Goal: Task Accomplishment & Management: Manage account settings

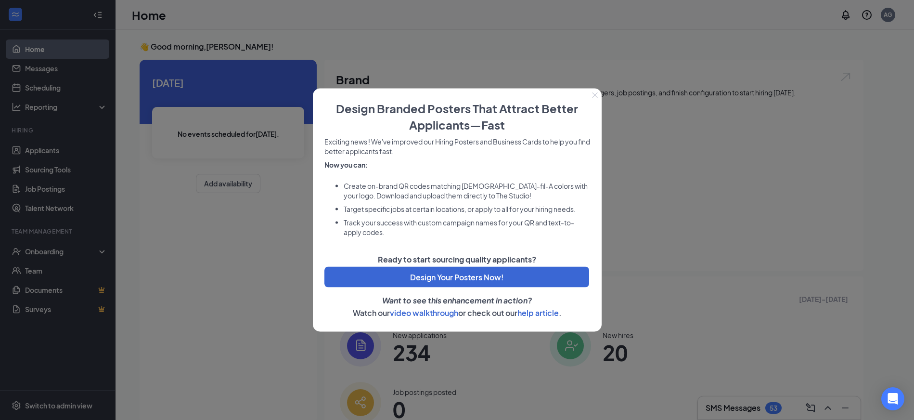
click at [591, 93] on button "Close" at bounding box center [594, 95] width 13 height 13
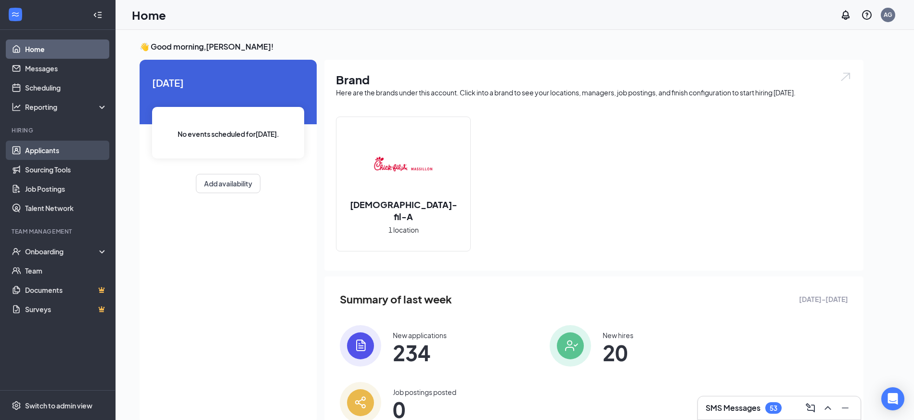
click at [56, 147] on link "Applicants" at bounding box center [66, 149] width 82 height 19
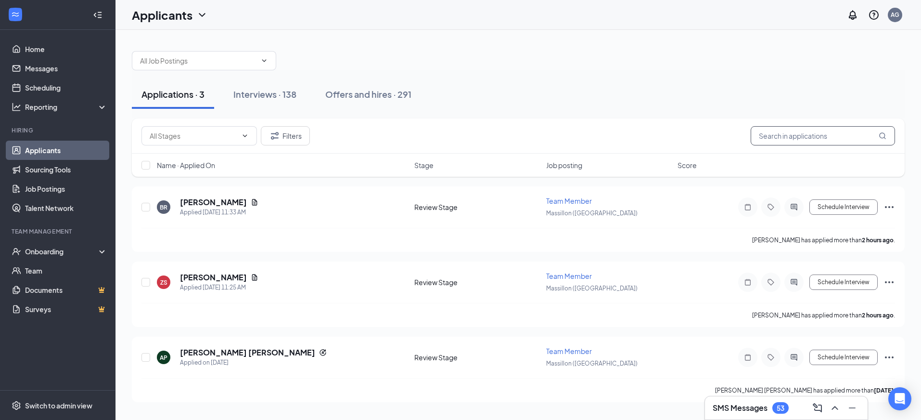
click at [806, 134] on input "text" at bounding box center [823, 135] width 144 height 19
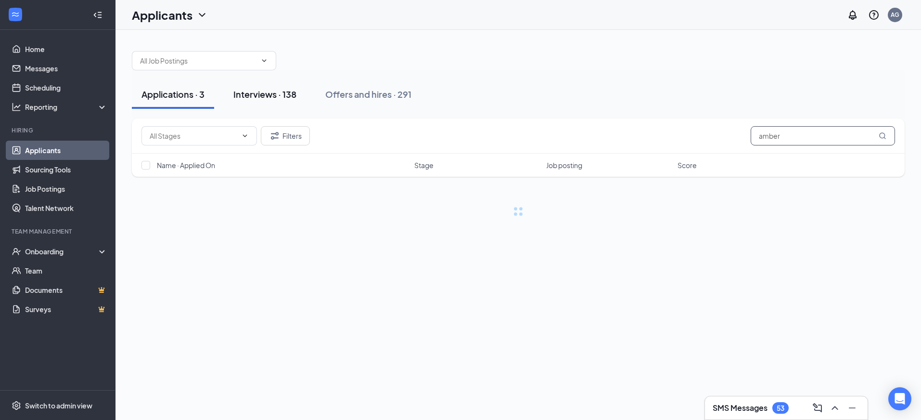
type input "amber"
click at [284, 90] on div "Interviews · 138" at bounding box center [264, 94] width 63 height 12
click at [819, 130] on input "amber" at bounding box center [823, 135] width 144 height 19
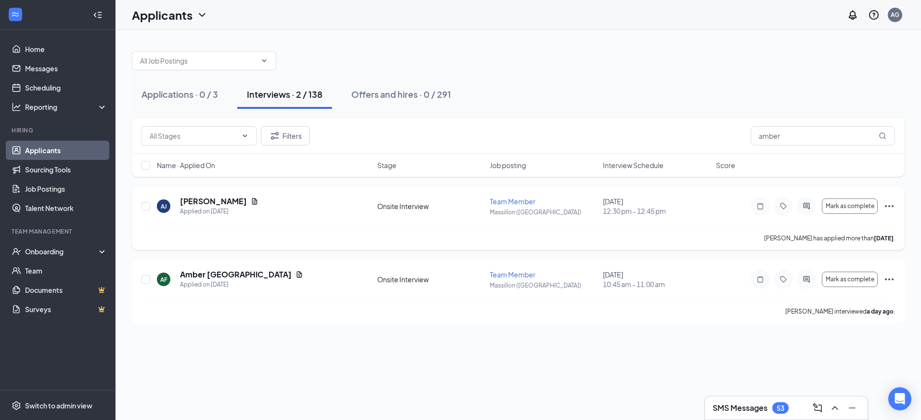
click at [882, 206] on div "Mark as complete" at bounding box center [823, 205] width 144 height 19
click at [888, 207] on icon "Ellipses" at bounding box center [889, 206] width 12 height 12
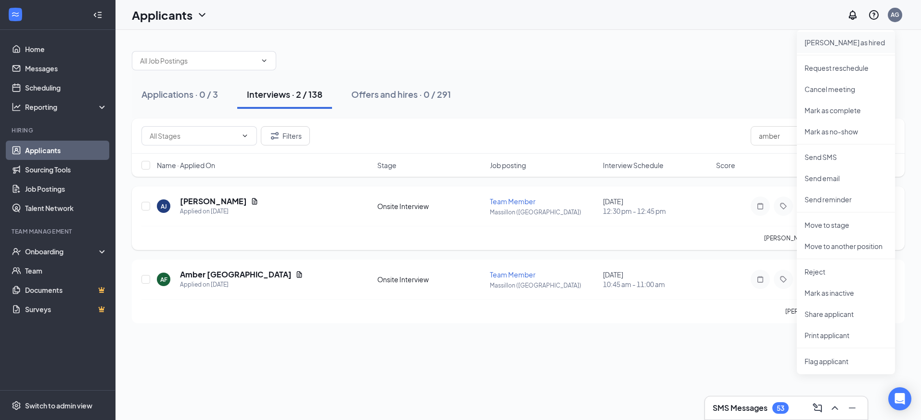
click at [842, 45] on p "[PERSON_NAME] as hired" at bounding box center [845, 43] width 83 height 10
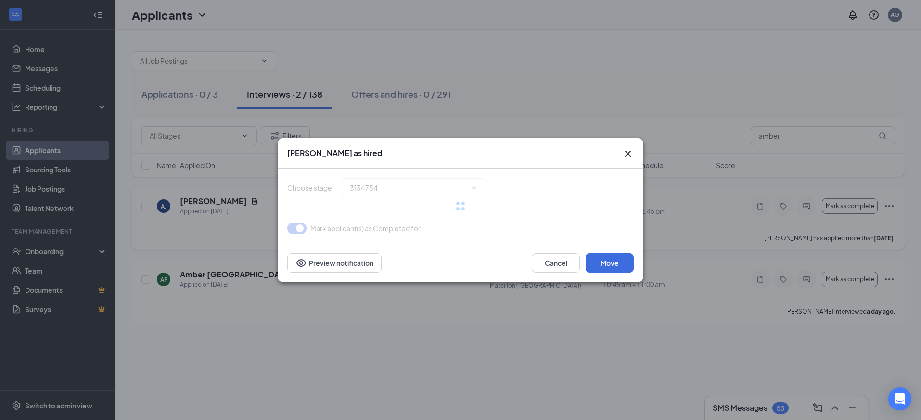
type input "Hiring Complete (final stage)"
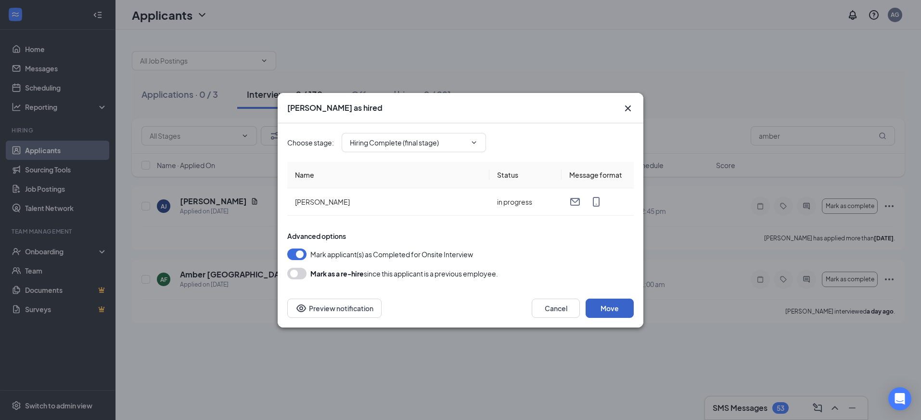
click at [612, 302] on button "Move" at bounding box center [610, 307] width 48 height 19
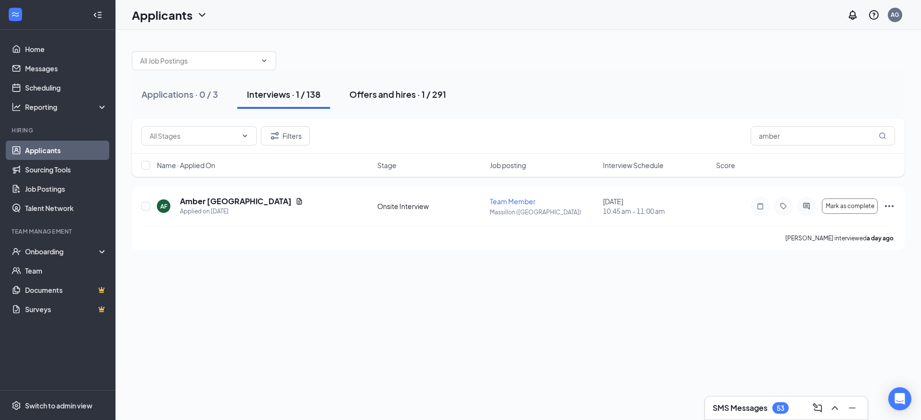
click at [394, 95] on div "Offers and hires · 1 / 291" at bounding box center [397, 94] width 97 height 12
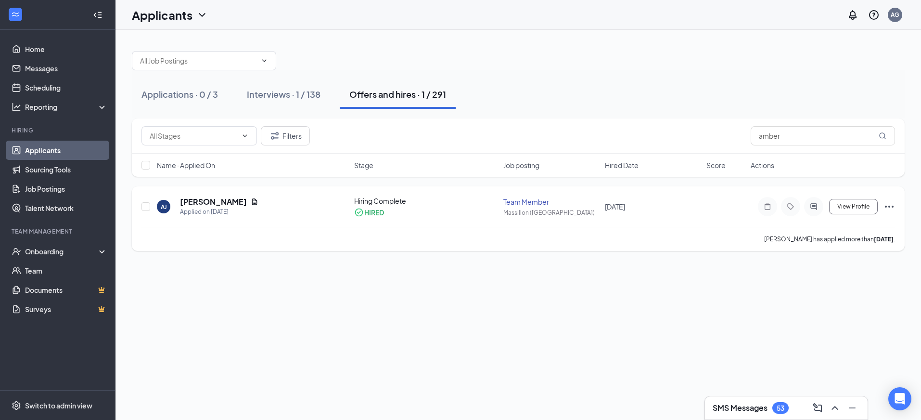
click at [888, 209] on icon "Ellipses" at bounding box center [889, 207] width 12 height 12
click at [653, 284] on div "Applications · 0 / 3 Interviews · 1 / 138 Offers and hires · 1 / 291 Filters am…" at bounding box center [517, 225] width 805 height 390
click at [890, 206] on icon "Ellipses" at bounding box center [889, 206] width 9 height 2
click at [843, 119] on p "Move to stage" at bounding box center [845, 124] width 83 height 10
type input "Hiring Complete (current stage)"
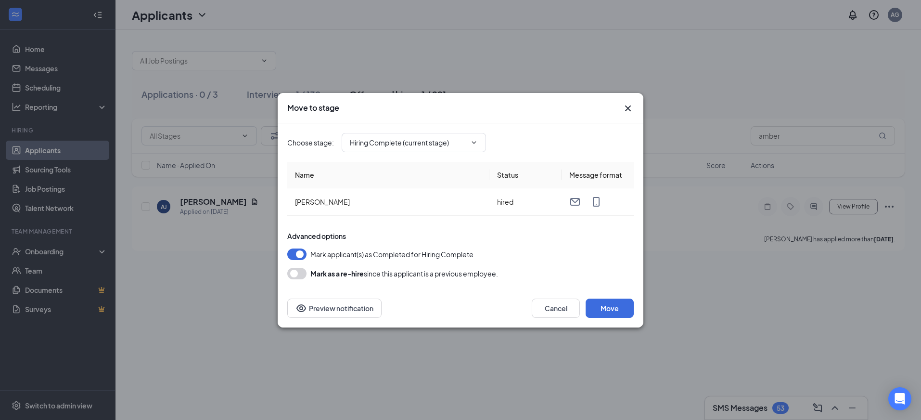
click at [629, 108] on icon "Cross" at bounding box center [628, 108] width 12 height 12
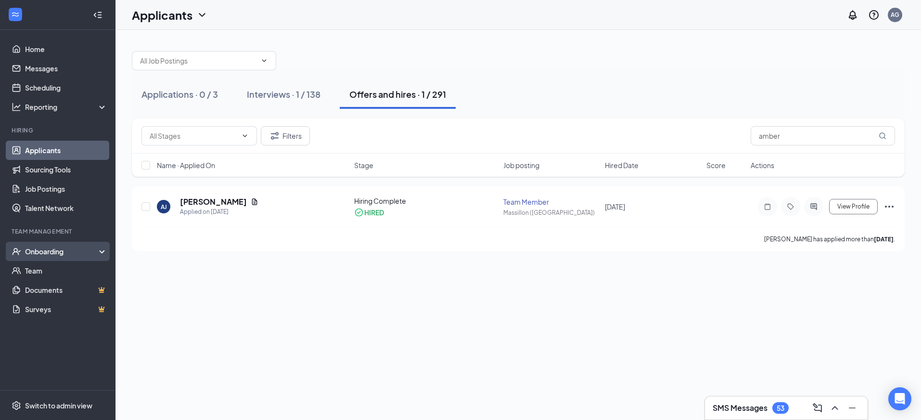
click at [69, 255] on div "Onboarding" at bounding box center [62, 251] width 74 height 10
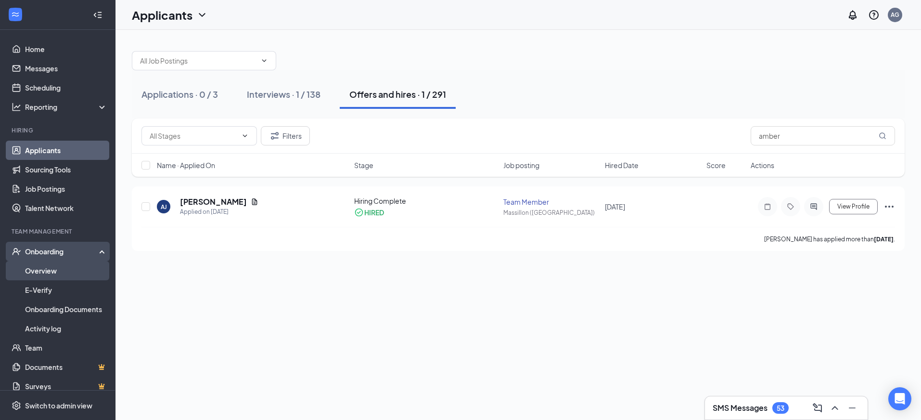
click at [64, 273] on link "Overview" at bounding box center [66, 270] width 82 height 19
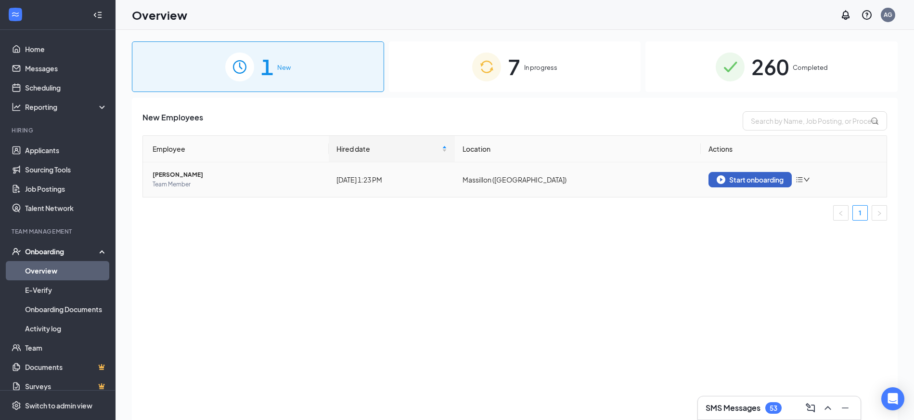
click at [759, 180] on div "Start onboarding" at bounding box center [749, 179] width 67 height 9
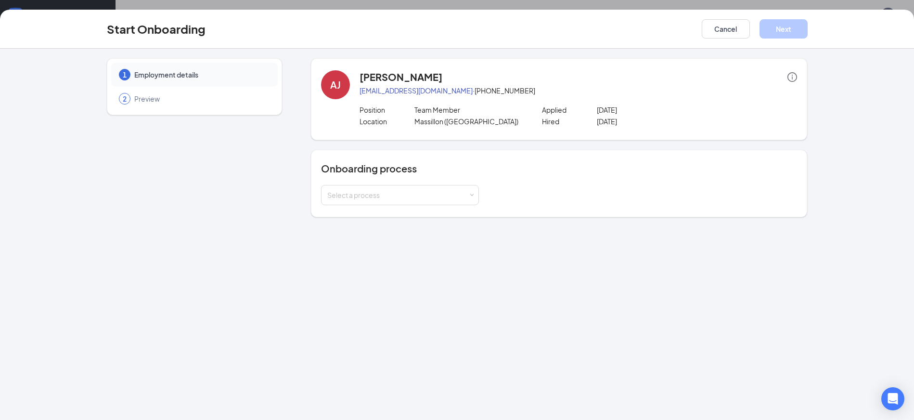
click at [351, 184] on div "Onboarding process Select a process" at bounding box center [559, 183] width 476 height 43
click at [352, 191] on div "Select a process" at bounding box center [397, 195] width 141 height 10
click at [375, 217] on span "Team Member Onboarding" at bounding box center [367, 215] width 85 height 9
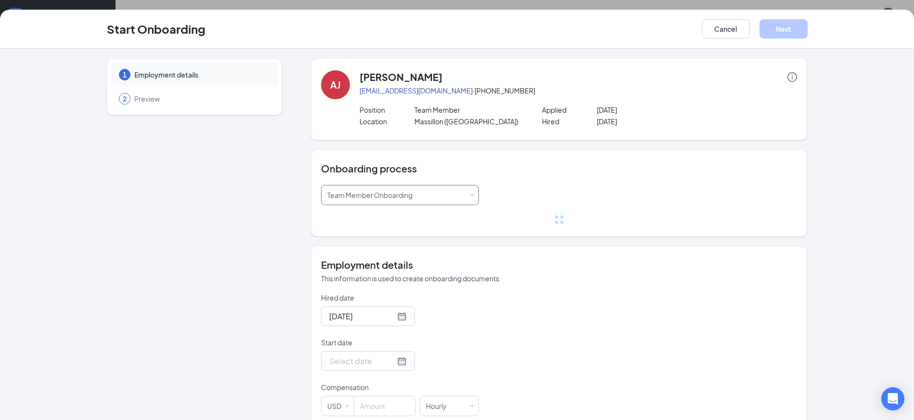
scroll to position [48, 0]
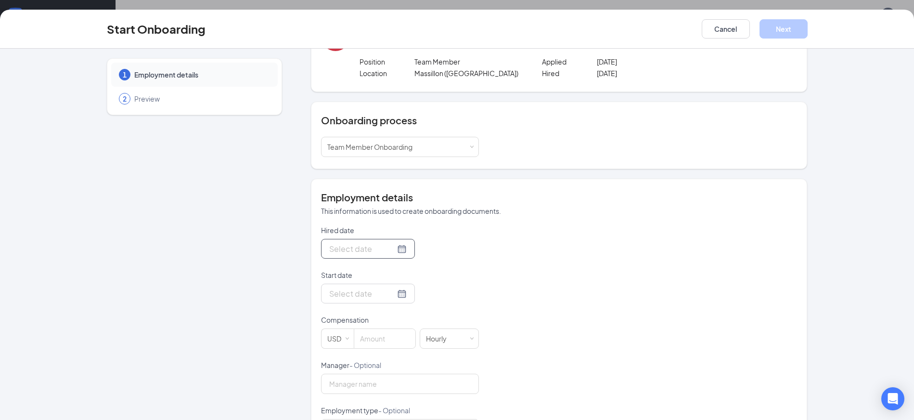
click at [389, 252] on div at bounding box center [367, 248] width 77 height 12
type input "[DATE]"
click at [367, 334] on div "16" at bounding box center [370, 335] width 12 height 12
click at [386, 290] on div at bounding box center [367, 293] width 77 height 12
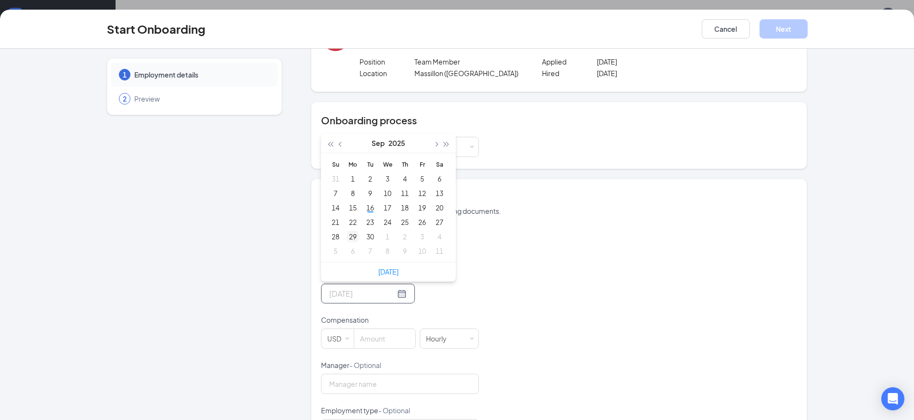
type input "[DATE]"
click at [348, 237] on div "29" at bounding box center [353, 236] width 12 height 12
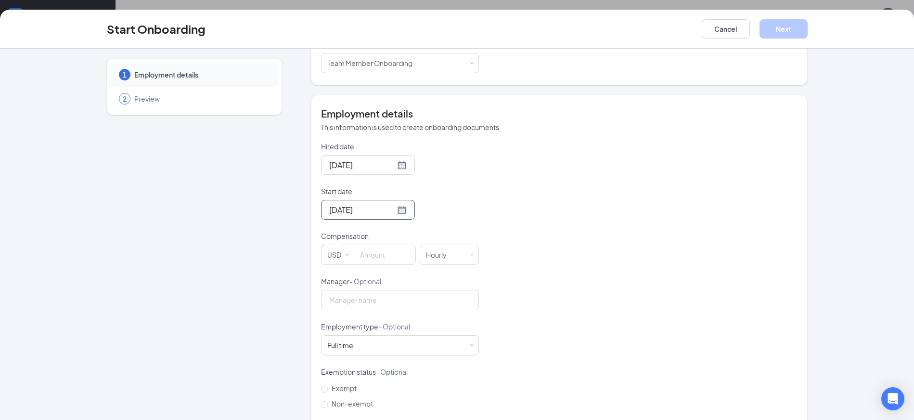
scroll to position [144, 0]
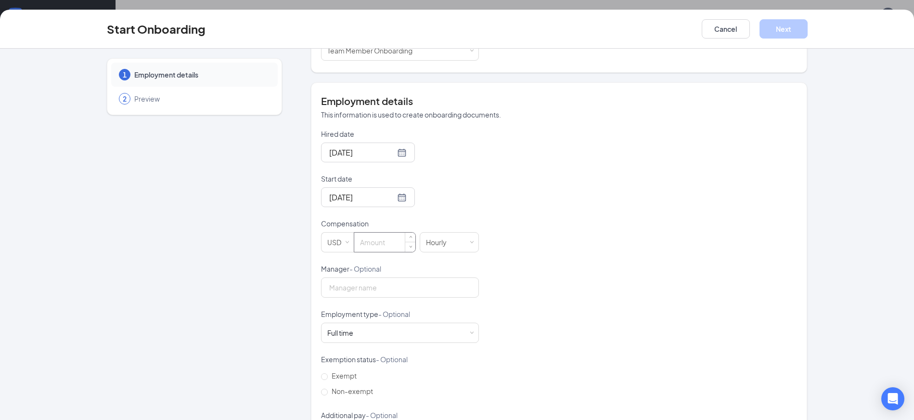
click at [399, 241] on input at bounding box center [384, 241] width 61 height 19
type input "14.5"
click at [535, 223] on div "Hired date [DATE] [DATE] Su Mo Tu We Th Fr Sa 31 1 2 3 4 5 6 7 8 9 10 11 12 13 …" at bounding box center [559, 286] width 476 height 315
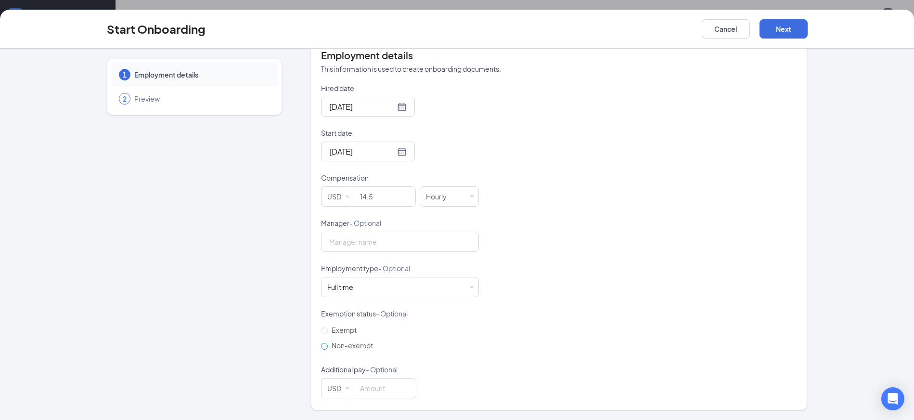
click at [343, 345] on span "Non-exempt" at bounding box center [352, 345] width 49 height 9
click at [328, 345] on input "Non-exempt" at bounding box center [324, 346] width 7 height 7
radio input "true"
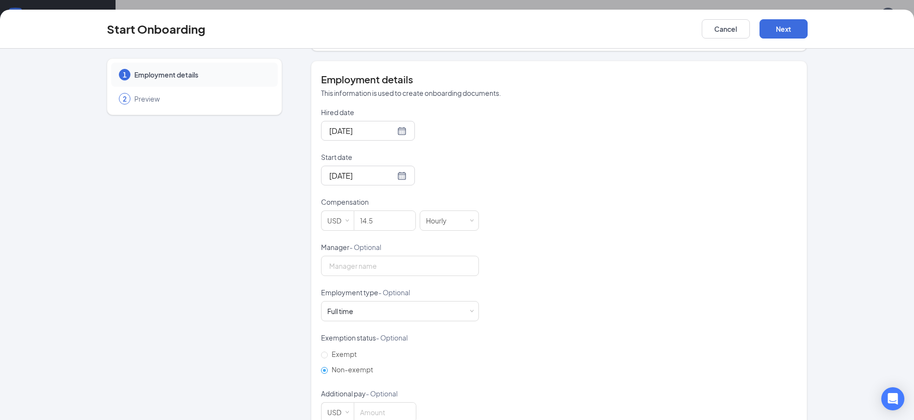
scroll to position [142, 0]
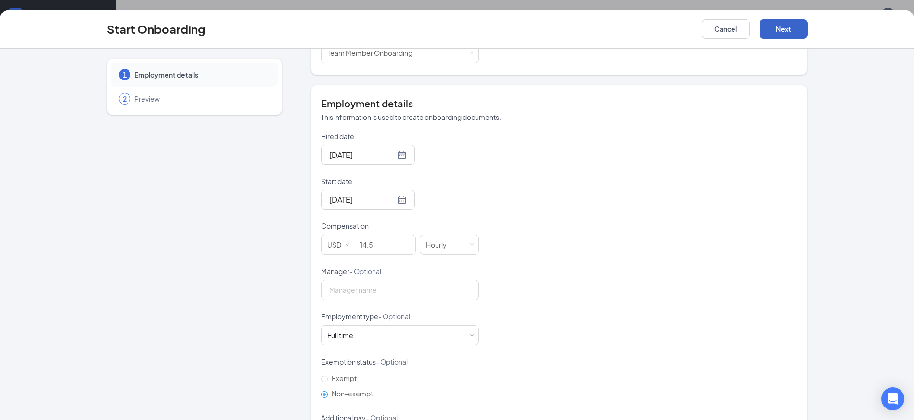
click at [787, 32] on button "Next" at bounding box center [783, 28] width 48 height 19
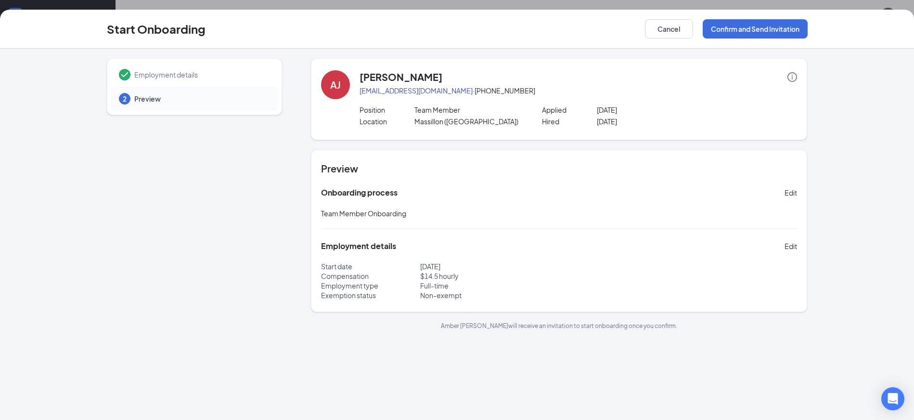
scroll to position [0, 0]
click at [773, 34] on button "Confirm and Send Invitation" at bounding box center [754, 28] width 105 height 19
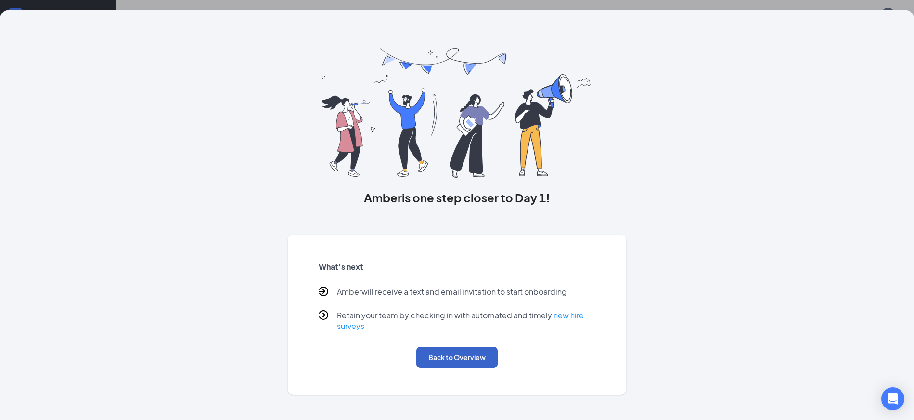
click at [482, 353] on button "Back to Overview" at bounding box center [456, 356] width 81 height 21
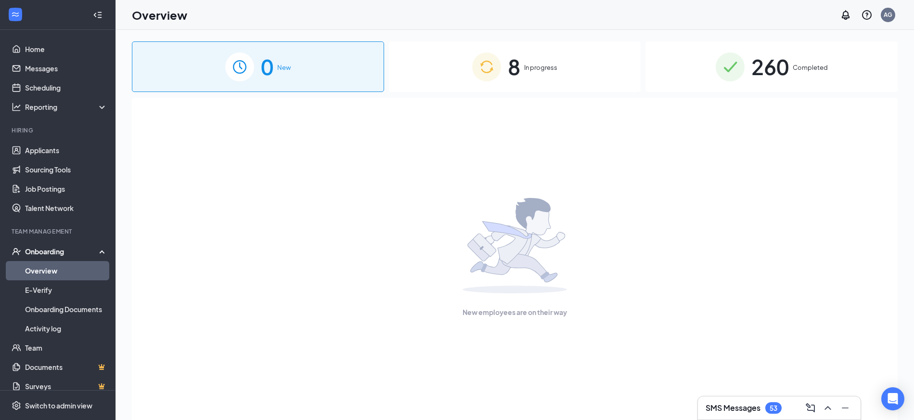
click at [677, 67] on div "260 Completed" at bounding box center [771, 66] width 252 height 51
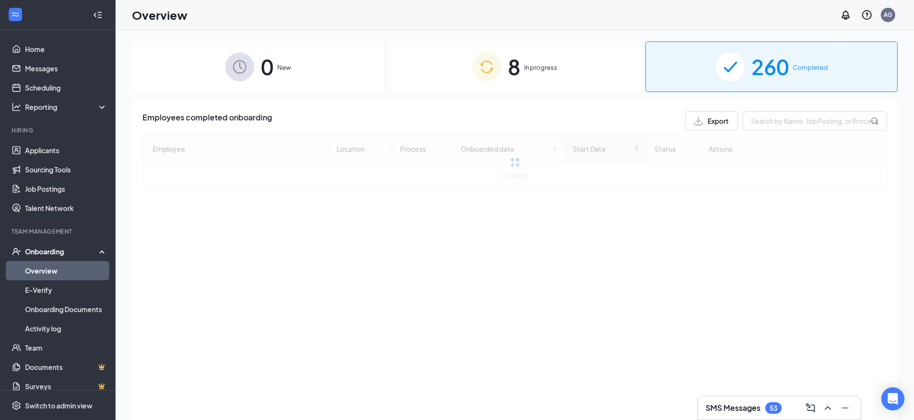
click at [588, 69] on div "8 In progress" at bounding box center [515, 66] width 252 height 51
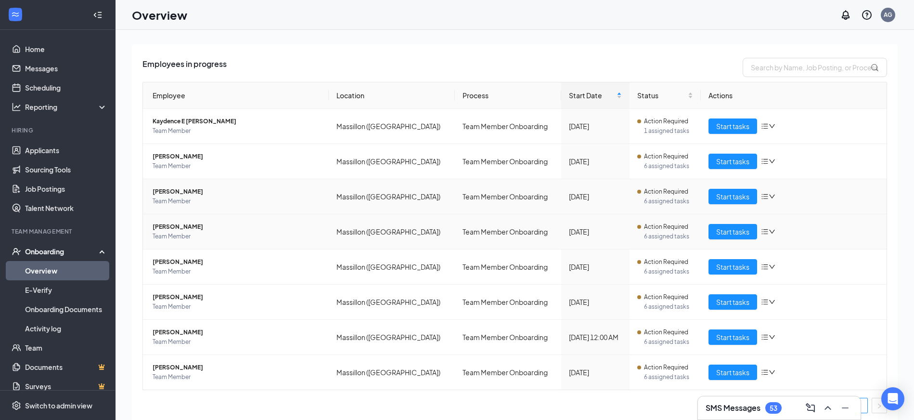
scroll to position [57, 0]
